Goal: Navigation & Orientation: Go to known website

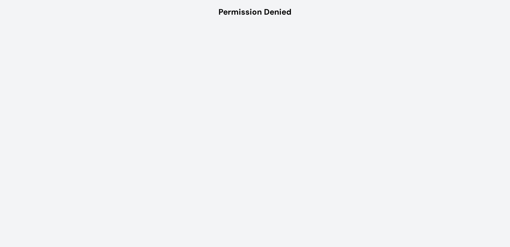
click at [113, 24] on html "Permission Denied" at bounding box center [255, 12] width 510 height 24
